Goal: Find specific page/section: Find specific page/section

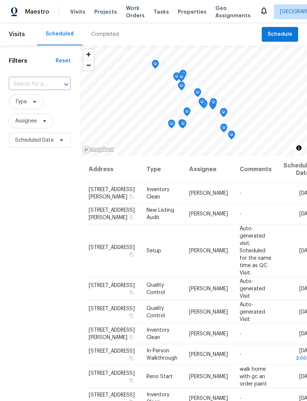
click at [99, 34] on div "Completed" at bounding box center [105, 34] width 28 height 7
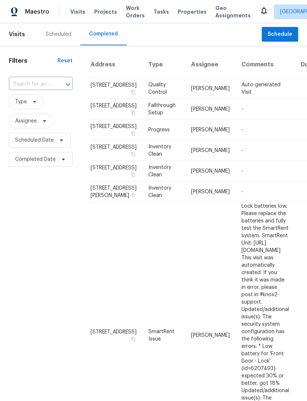
click at [59, 32] on div "Scheduled" at bounding box center [59, 34] width 26 height 7
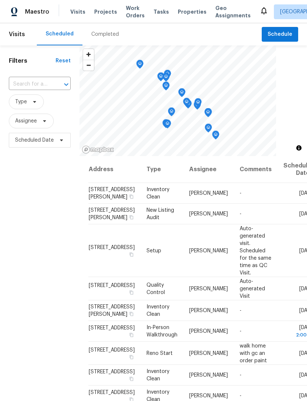
click at [189, 14] on span "Properties" at bounding box center [192, 11] width 29 height 7
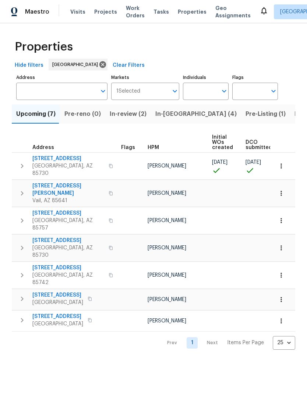
click at [246, 111] on span "Pre-Listing (1)" at bounding box center [266, 114] width 40 height 10
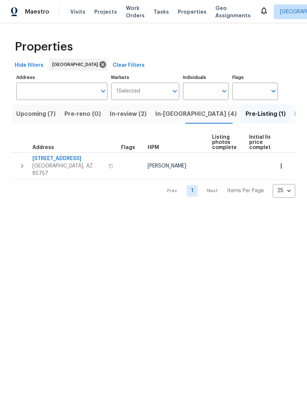
click at [214, 90] on input "Individuals" at bounding box center [200, 91] width 35 height 17
type input "[PERSON_NAME]"
click at [203, 109] on input "checkbox" at bounding box center [196, 114] width 15 height 15
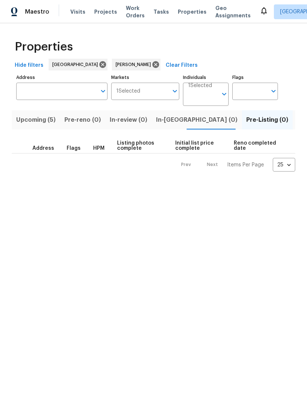
click at [27, 119] on span "Upcoming (5)" at bounding box center [35, 120] width 39 height 10
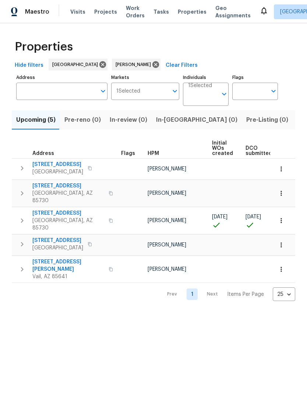
click at [283, 217] on icon "button" at bounding box center [281, 220] width 7 height 7
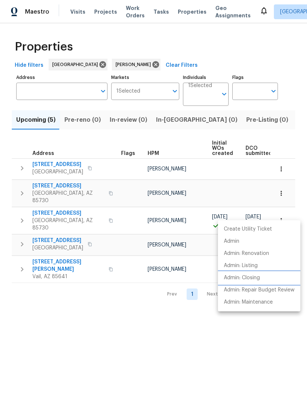
click at [268, 277] on li "Admin: Closing" at bounding box center [259, 278] width 83 height 12
